Goal: Task Accomplishment & Management: Manage account settings

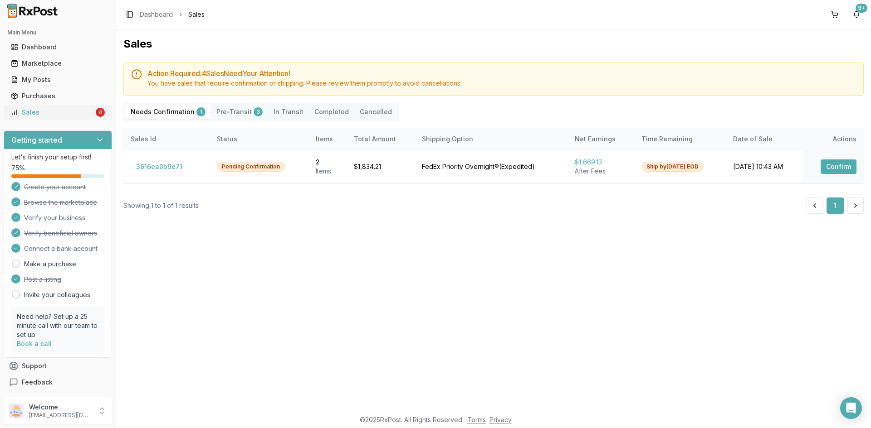
click at [52, 112] on div "Sales" at bounding box center [52, 112] width 83 height 9
drag, startPoint x: 102, startPoint y: 114, endPoint x: 112, endPoint y: 115, distance: 9.6
click at [102, 114] on link "Sales 4" at bounding box center [57, 112] width 101 height 16
click at [851, 203] on button at bounding box center [855, 206] width 16 height 16
click at [839, 167] on button "Confirm" at bounding box center [838, 167] width 36 height 15
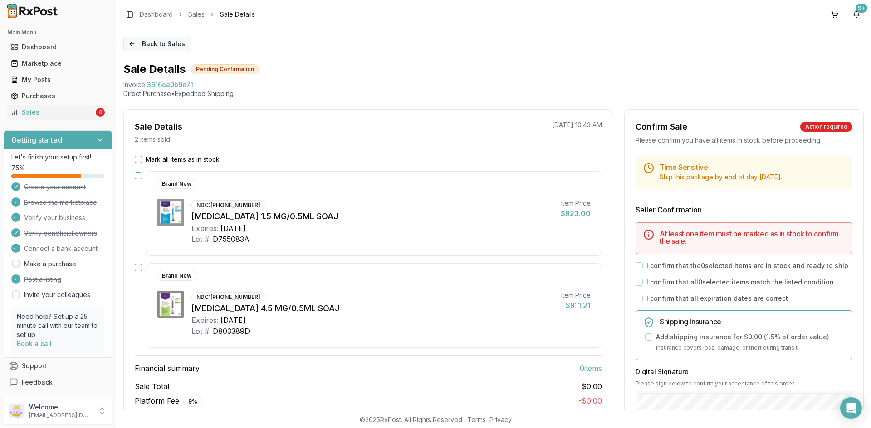
click at [170, 42] on button "Back to Sales" at bounding box center [156, 44] width 67 height 15
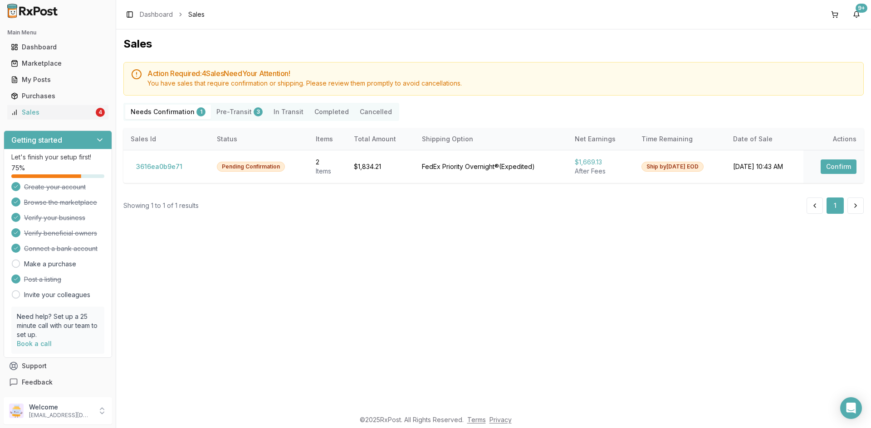
click at [224, 110] on button "Pre-Transit 3" at bounding box center [239, 112] width 57 height 15
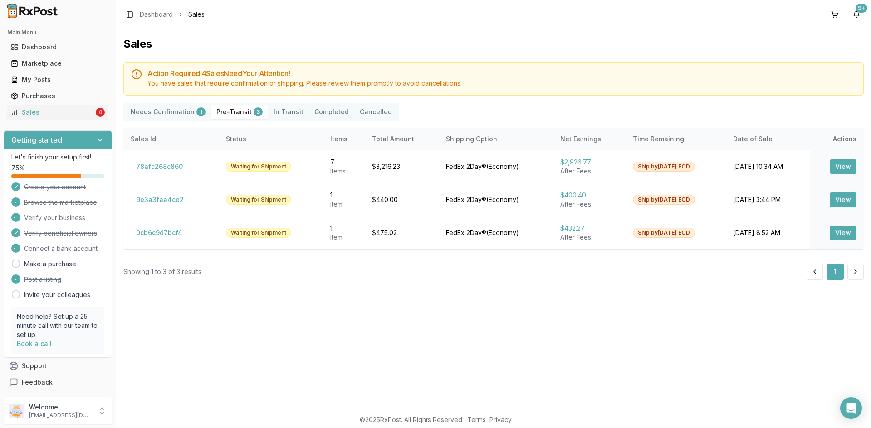
click at [158, 112] on Confirmation "Needs Confirmation 1" at bounding box center [168, 112] width 86 height 15
